Goal: Task Accomplishment & Management: Use online tool/utility

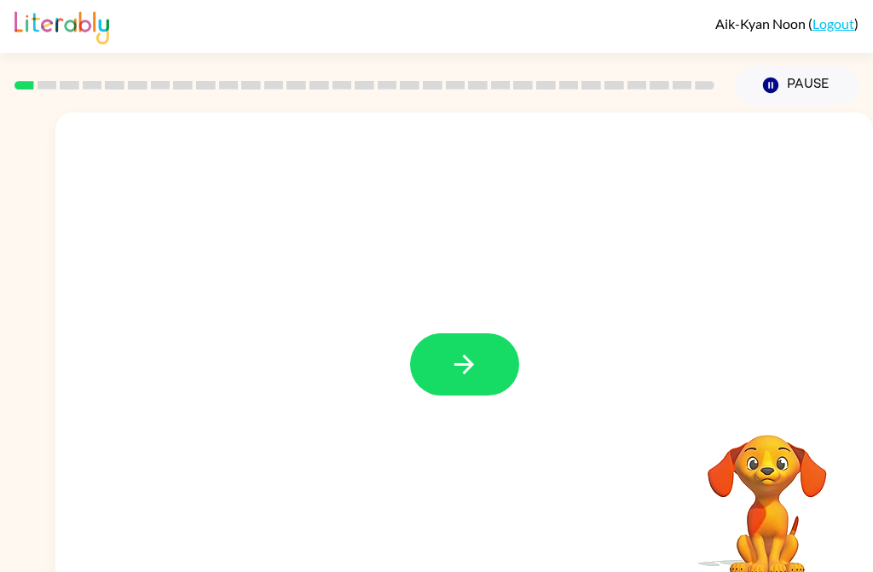
click at [470, 371] on icon "button" at bounding box center [464, 364] width 30 height 30
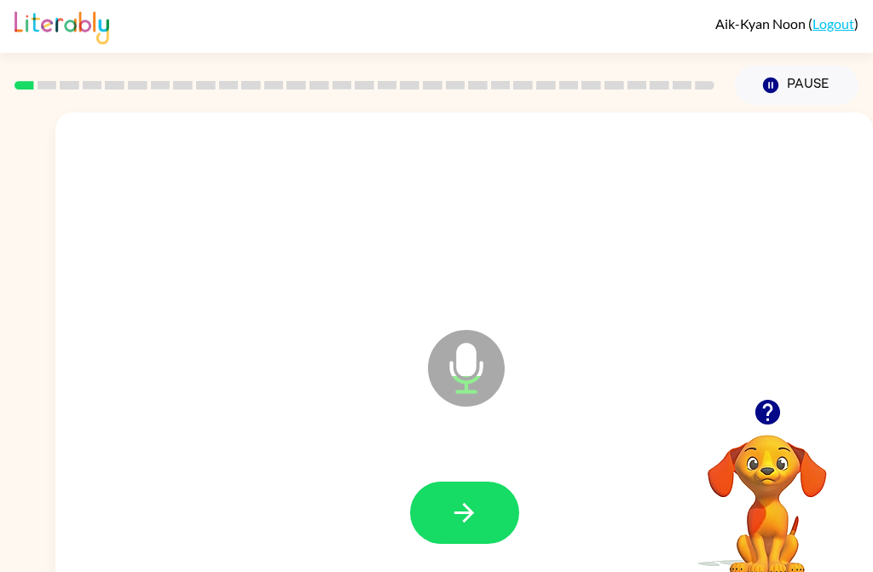
click at [462, 510] on icon "button" at bounding box center [464, 513] width 30 height 30
click at [478, 523] on icon "button" at bounding box center [464, 513] width 30 height 30
click at [468, 531] on button "button" at bounding box center [464, 513] width 109 height 62
click at [466, 519] on icon "button" at bounding box center [464, 513] width 20 height 20
click at [471, 519] on icon "button" at bounding box center [464, 513] width 30 height 30
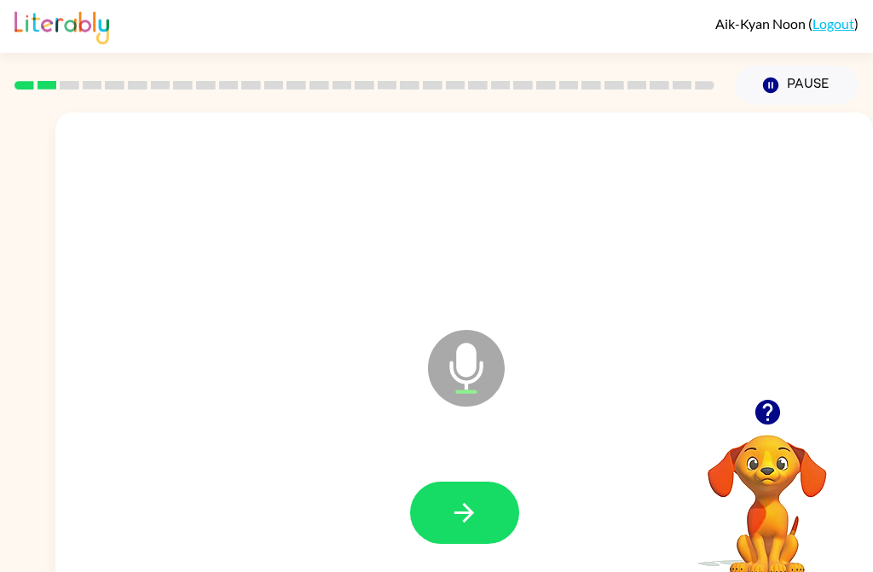
click at [479, 518] on button "button" at bounding box center [464, 513] width 109 height 62
click at [475, 523] on icon "button" at bounding box center [464, 513] width 30 height 30
click at [455, 526] on icon "button" at bounding box center [464, 513] width 30 height 30
click at [464, 523] on icon "button" at bounding box center [464, 513] width 30 height 30
click at [466, 528] on button "button" at bounding box center [464, 513] width 109 height 62
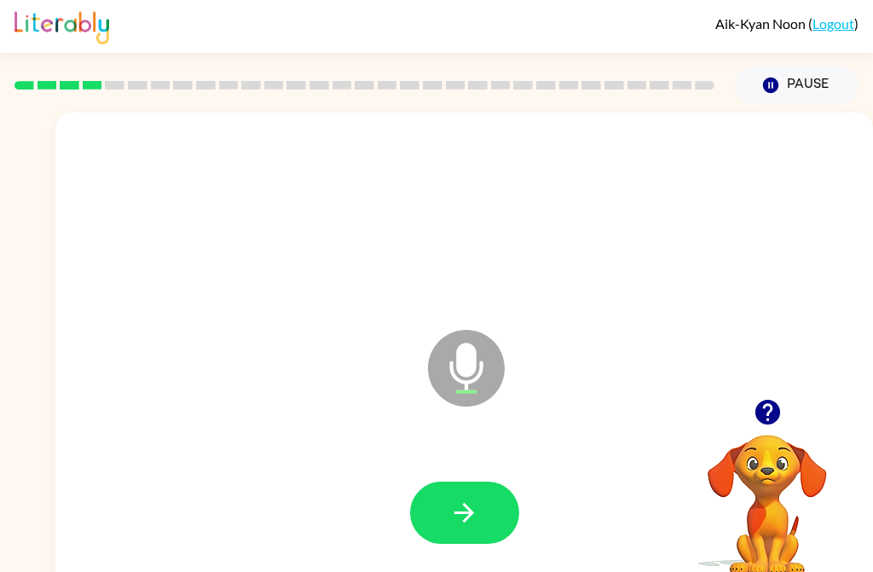
click at [465, 510] on icon "button" at bounding box center [464, 513] width 30 height 30
click at [458, 513] on icon "button" at bounding box center [464, 513] width 20 height 20
click at [467, 516] on icon "button" at bounding box center [464, 513] width 20 height 20
click at [461, 531] on button "button" at bounding box center [464, 513] width 109 height 62
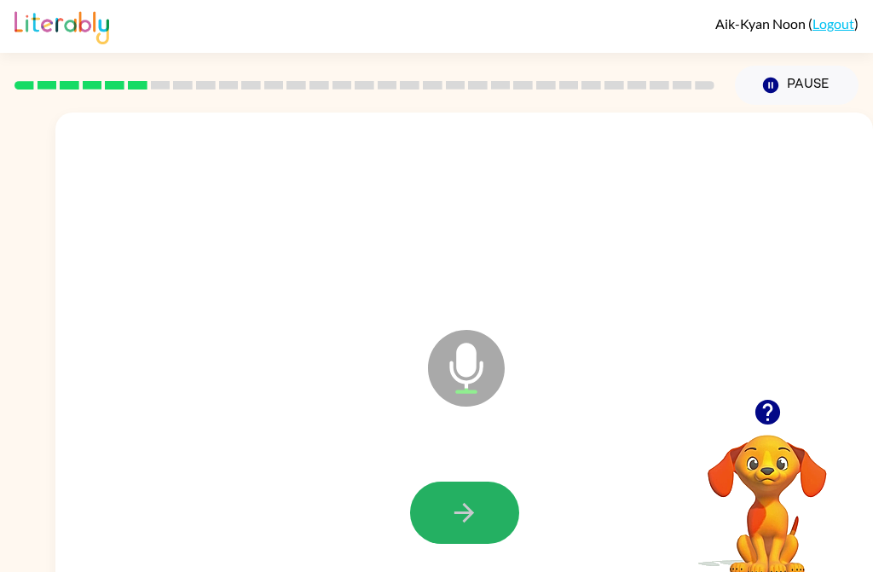
click at [483, 515] on button "button" at bounding box center [464, 513] width 109 height 62
click at [467, 530] on button "button" at bounding box center [464, 513] width 109 height 62
click at [448, 539] on button "button" at bounding box center [464, 513] width 109 height 62
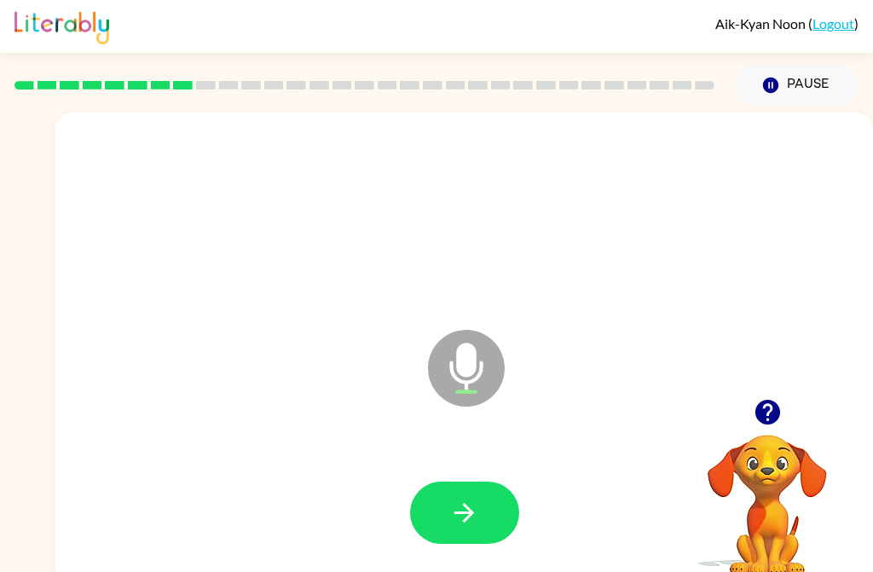
click at [470, 513] on icon "button" at bounding box center [464, 513] width 20 height 20
click at [474, 531] on button "button" at bounding box center [464, 513] width 109 height 62
click at [461, 528] on button "button" at bounding box center [464, 513] width 109 height 62
click at [465, 505] on icon "button" at bounding box center [464, 513] width 20 height 20
click at [470, 535] on button "button" at bounding box center [464, 513] width 109 height 62
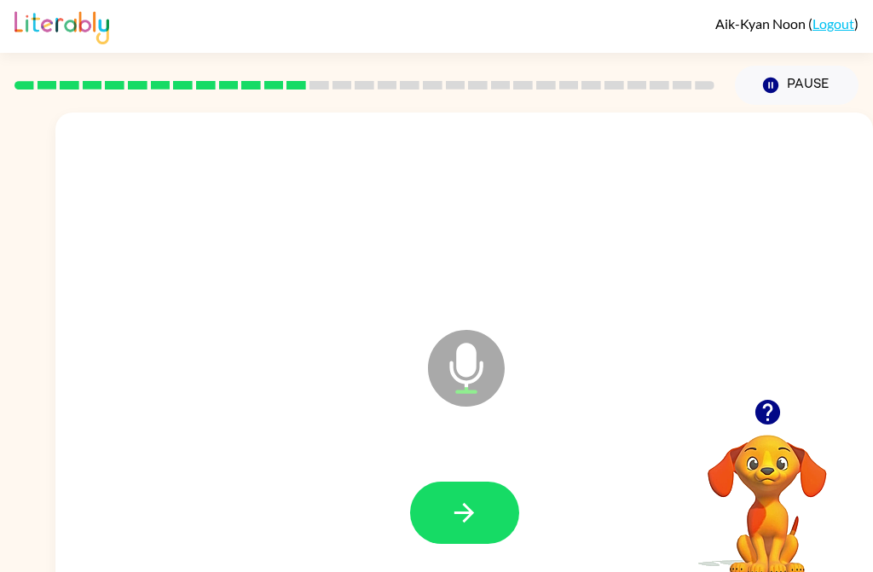
click at [466, 523] on icon "button" at bounding box center [464, 513] width 30 height 30
click at [471, 527] on icon "button" at bounding box center [464, 513] width 30 height 30
click at [467, 521] on icon "button" at bounding box center [464, 513] width 30 height 30
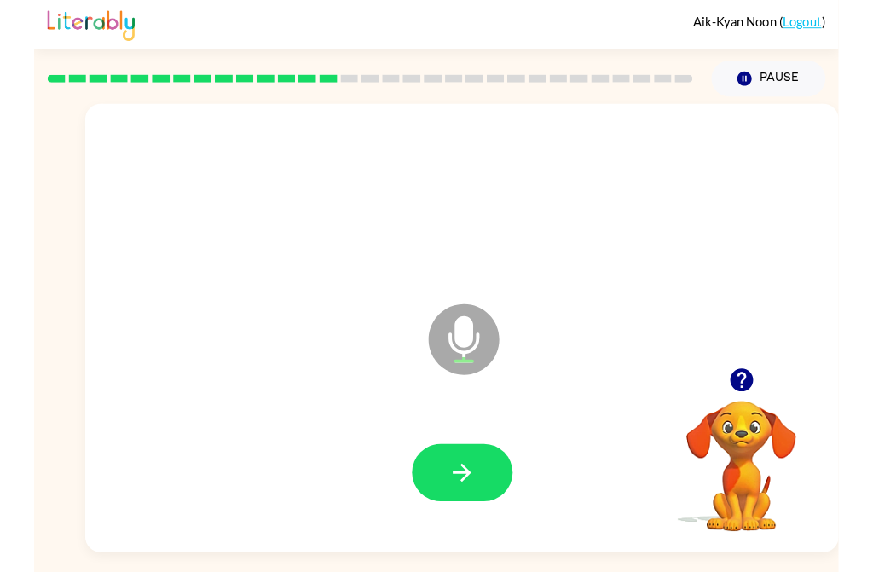
scroll to position [7, 0]
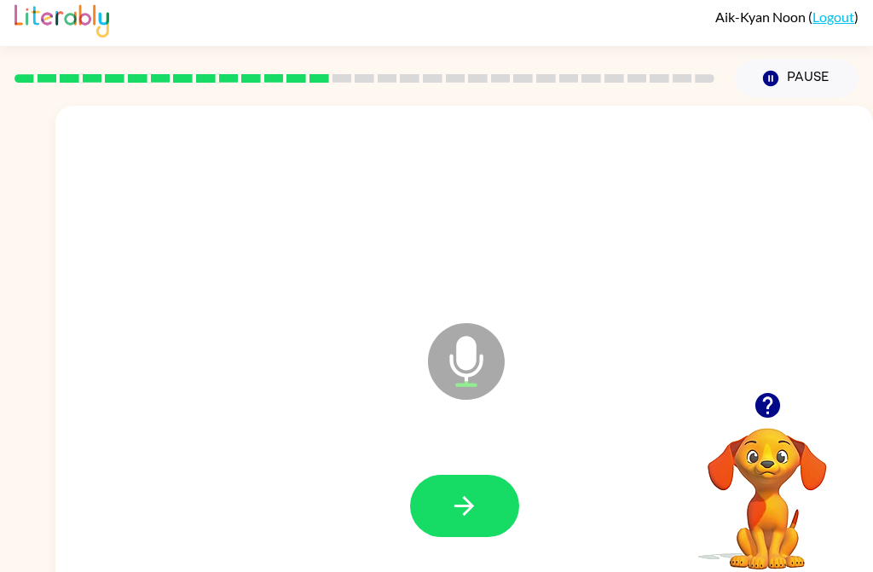
click at [482, 518] on button "button" at bounding box center [464, 506] width 109 height 62
click at [473, 515] on icon "button" at bounding box center [464, 506] width 30 height 30
click at [465, 515] on icon "button" at bounding box center [464, 506] width 30 height 30
click at [480, 517] on button "button" at bounding box center [464, 506] width 109 height 62
click at [457, 513] on icon "button" at bounding box center [464, 506] width 30 height 30
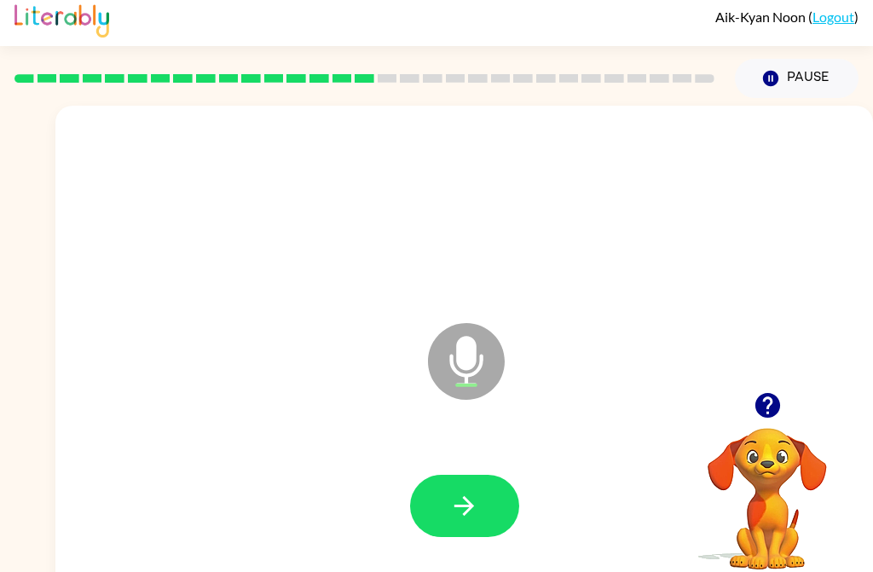
click at [465, 516] on icon "button" at bounding box center [464, 506] width 30 height 30
click at [453, 522] on button "button" at bounding box center [464, 506] width 109 height 62
click at [473, 508] on icon "button" at bounding box center [464, 506] width 30 height 30
click at [459, 522] on button "button" at bounding box center [464, 506] width 109 height 62
click at [483, 504] on button "button" at bounding box center [464, 506] width 109 height 62
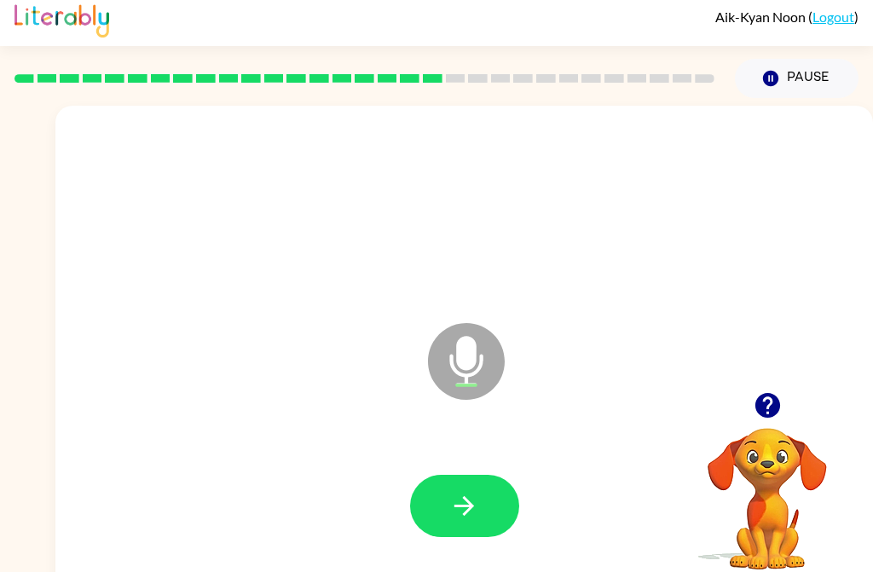
click at [500, 511] on button "button" at bounding box center [464, 506] width 109 height 62
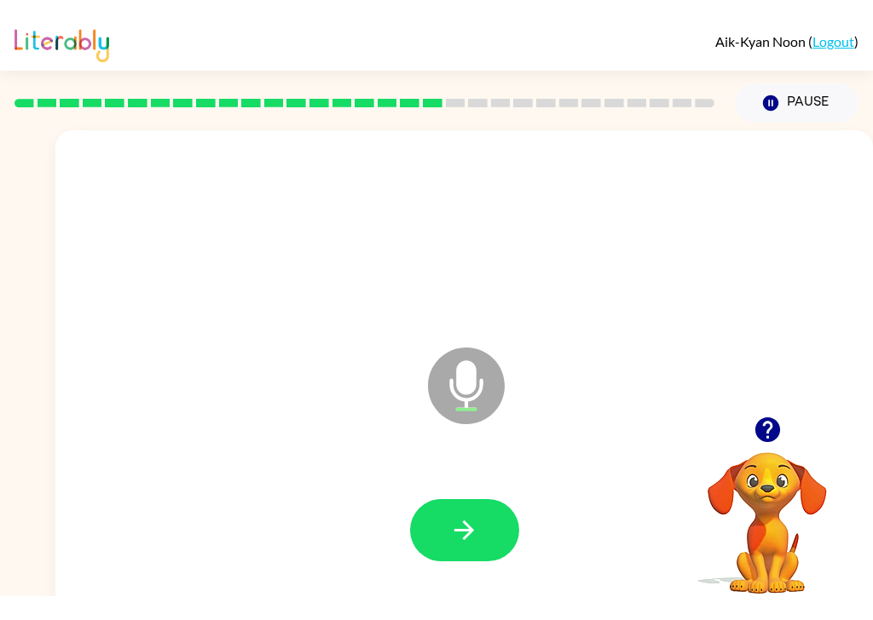
scroll to position [0, 0]
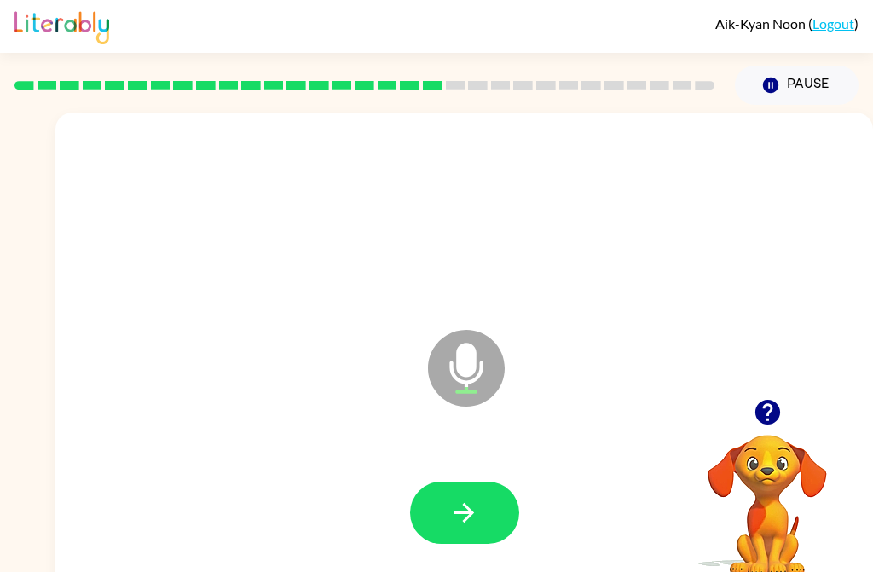
click at [470, 527] on icon "button" at bounding box center [464, 513] width 30 height 30
click at [443, 518] on button "button" at bounding box center [464, 513] width 109 height 62
click at [464, 522] on icon "button" at bounding box center [464, 513] width 30 height 30
click at [481, 515] on button "button" at bounding box center [464, 513] width 109 height 62
click at [474, 527] on icon "button" at bounding box center [464, 513] width 30 height 30
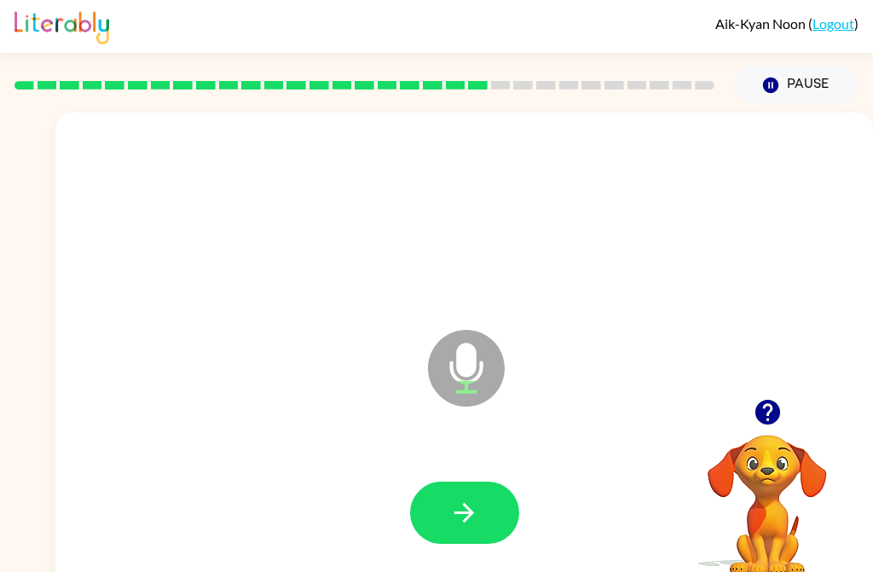
click at [479, 512] on button "button" at bounding box center [464, 513] width 109 height 62
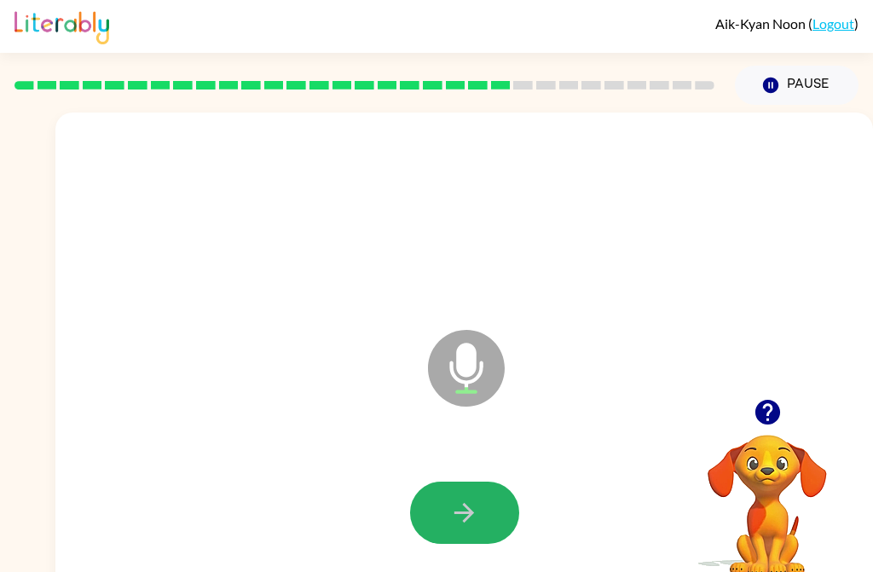
click at [459, 498] on icon "button" at bounding box center [464, 513] width 30 height 30
click at [448, 524] on button "button" at bounding box center [464, 513] width 109 height 62
click at [475, 525] on icon "button" at bounding box center [464, 513] width 30 height 30
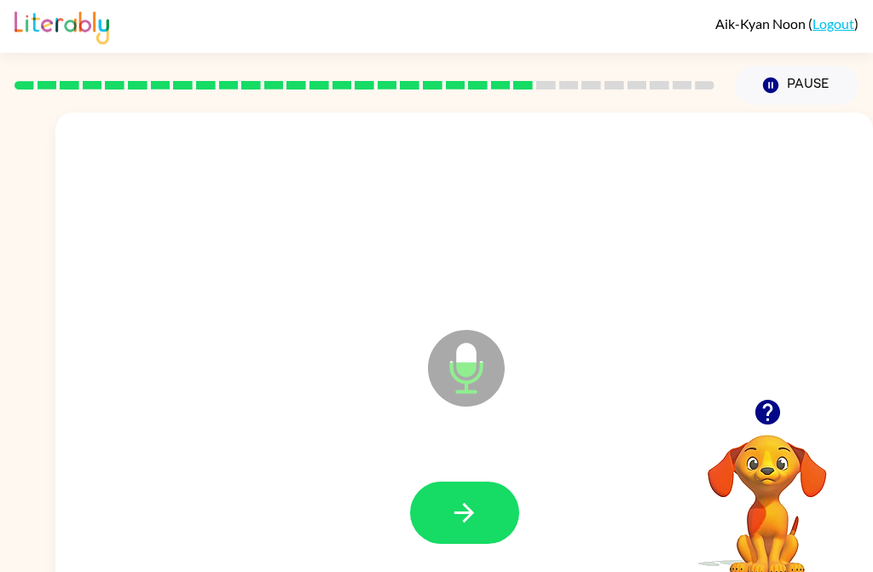
click at [480, 520] on button "button" at bounding box center [464, 513] width 109 height 62
click at [501, 534] on button "button" at bounding box center [464, 513] width 109 height 62
click at [473, 531] on button "button" at bounding box center [464, 513] width 109 height 62
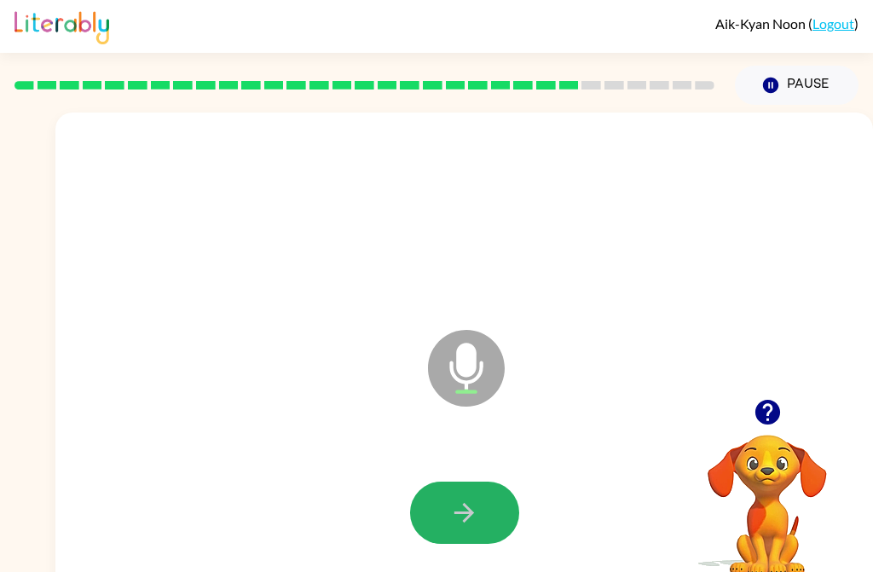
click at [468, 529] on button "button" at bounding box center [464, 513] width 109 height 62
click at [463, 518] on icon "button" at bounding box center [464, 513] width 30 height 30
click at [475, 522] on icon "button" at bounding box center [464, 513] width 30 height 30
click at [470, 518] on icon "button" at bounding box center [464, 513] width 30 height 30
click at [450, 534] on button "button" at bounding box center [464, 513] width 109 height 62
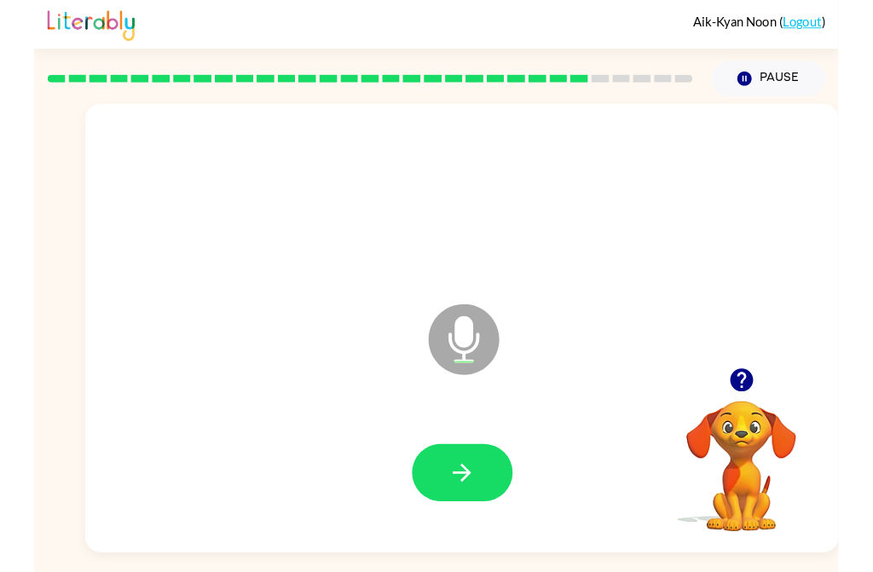
scroll to position [1, 0]
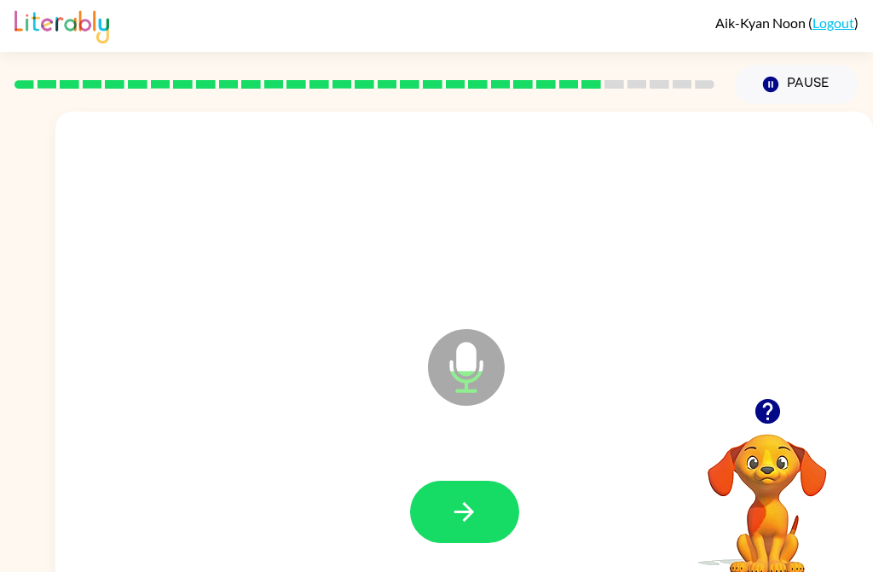
click at [472, 521] on icon "button" at bounding box center [464, 512] width 30 height 30
click at [458, 487] on button "button" at bounding box center [464, 512] width 109 height 62
click at [479, 540] on button "button" at bounding box center [464, 512] width 109 height 62
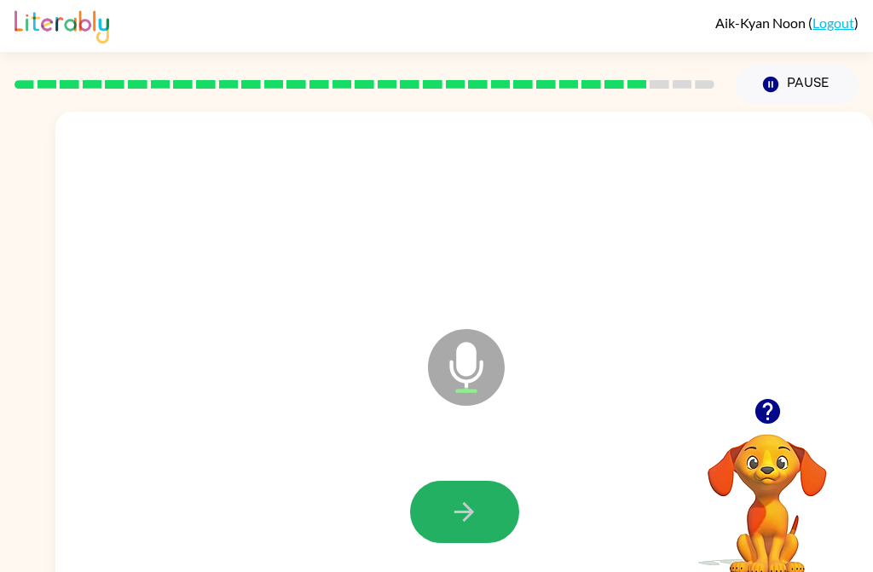
scroll to position [0, 0]
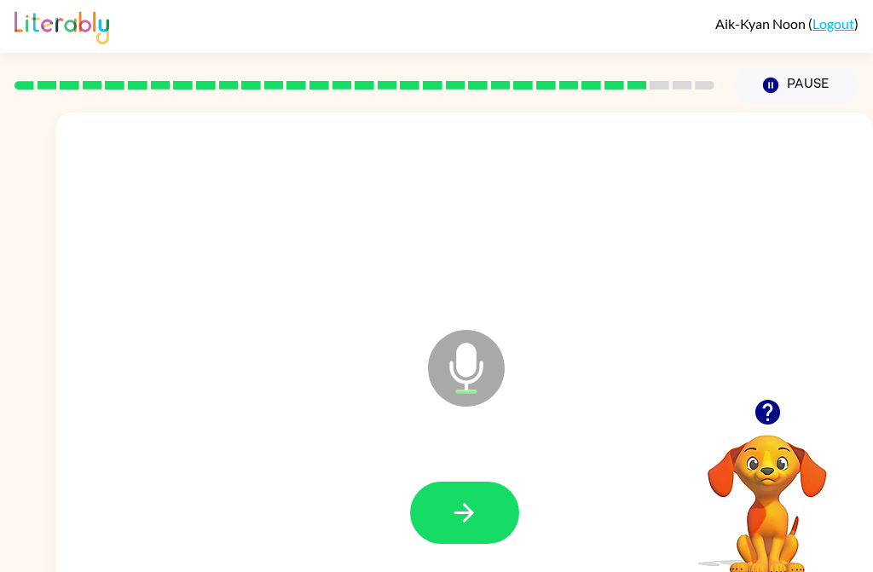
click at [470, 518] on icon "button" at bounding box center [464, 513] width 30 height 30
click at [464, 517] on icon "button" at bounding box center [464, 513] width 30 height 30
click at [477, 516] on icon "button" at bounding box center [464, 513] width 30 height 30
click at [476, 521] on icon "button" at bounding box center [464, 513] width 30 height 30
click at [470, 530] on button "button" at bounding box center [464, 513] width 109 height 62
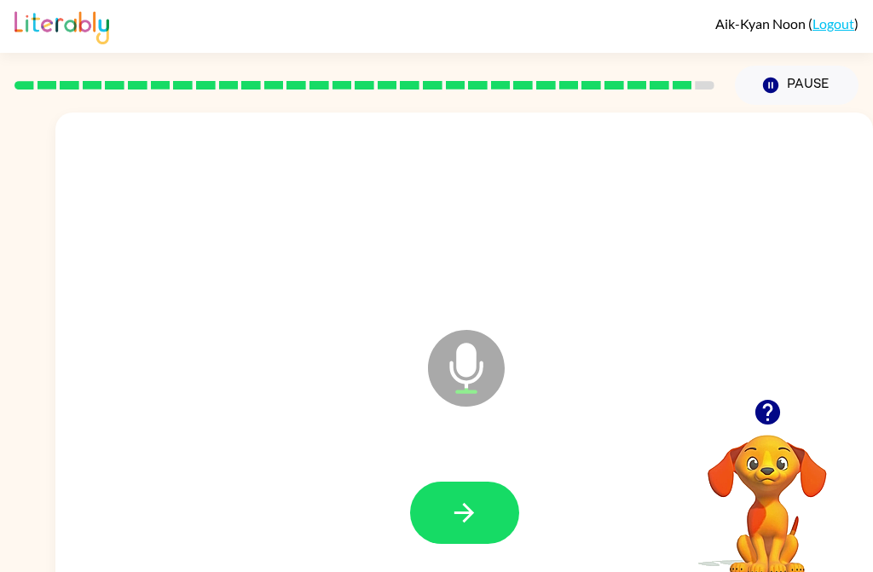
click at [476, 505] on icon "button" at bounding box center [464, 513] width 30 height 30
